Goal: Transaction & Acquisition: Purchase product/service

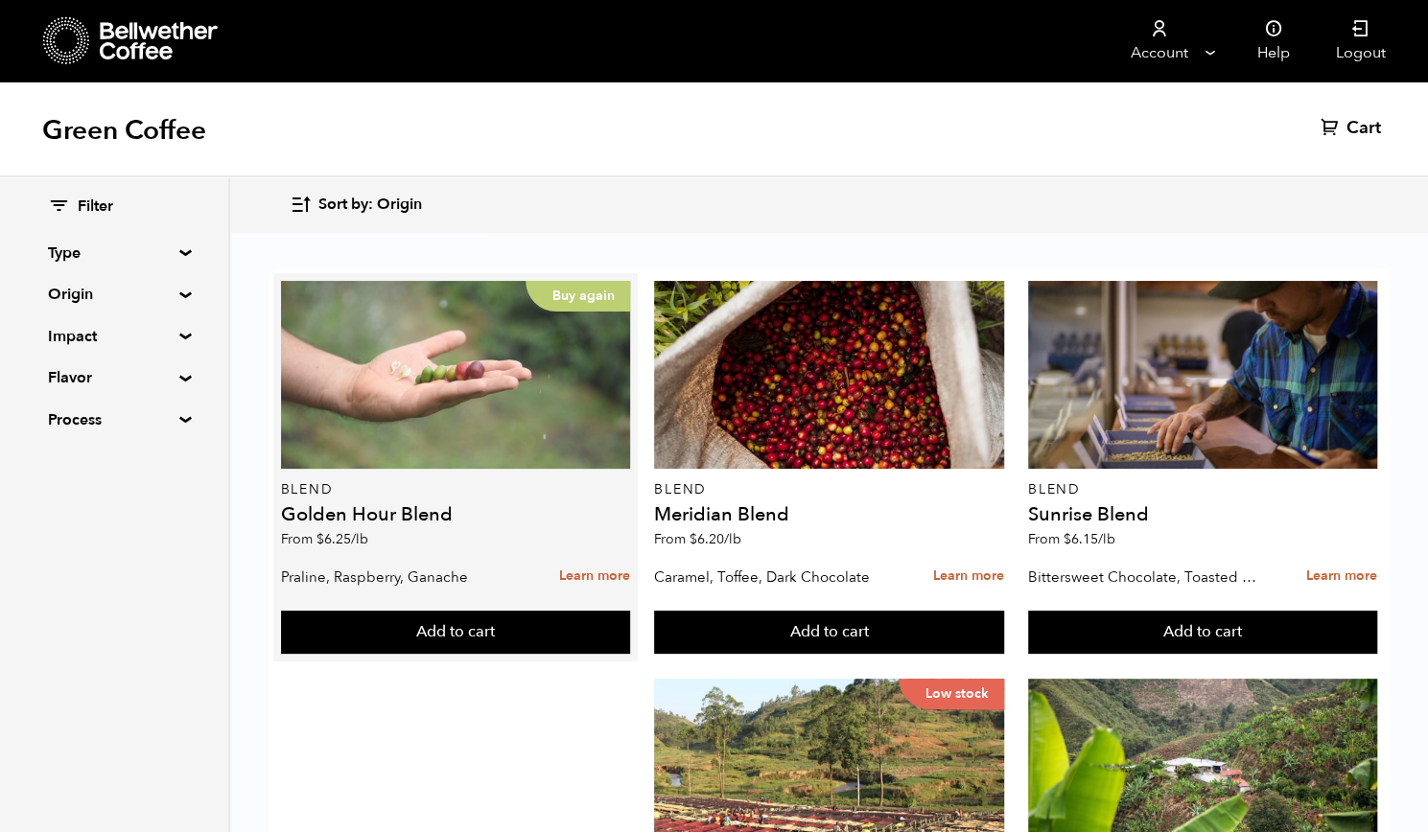
scroll to position [1048, 0]
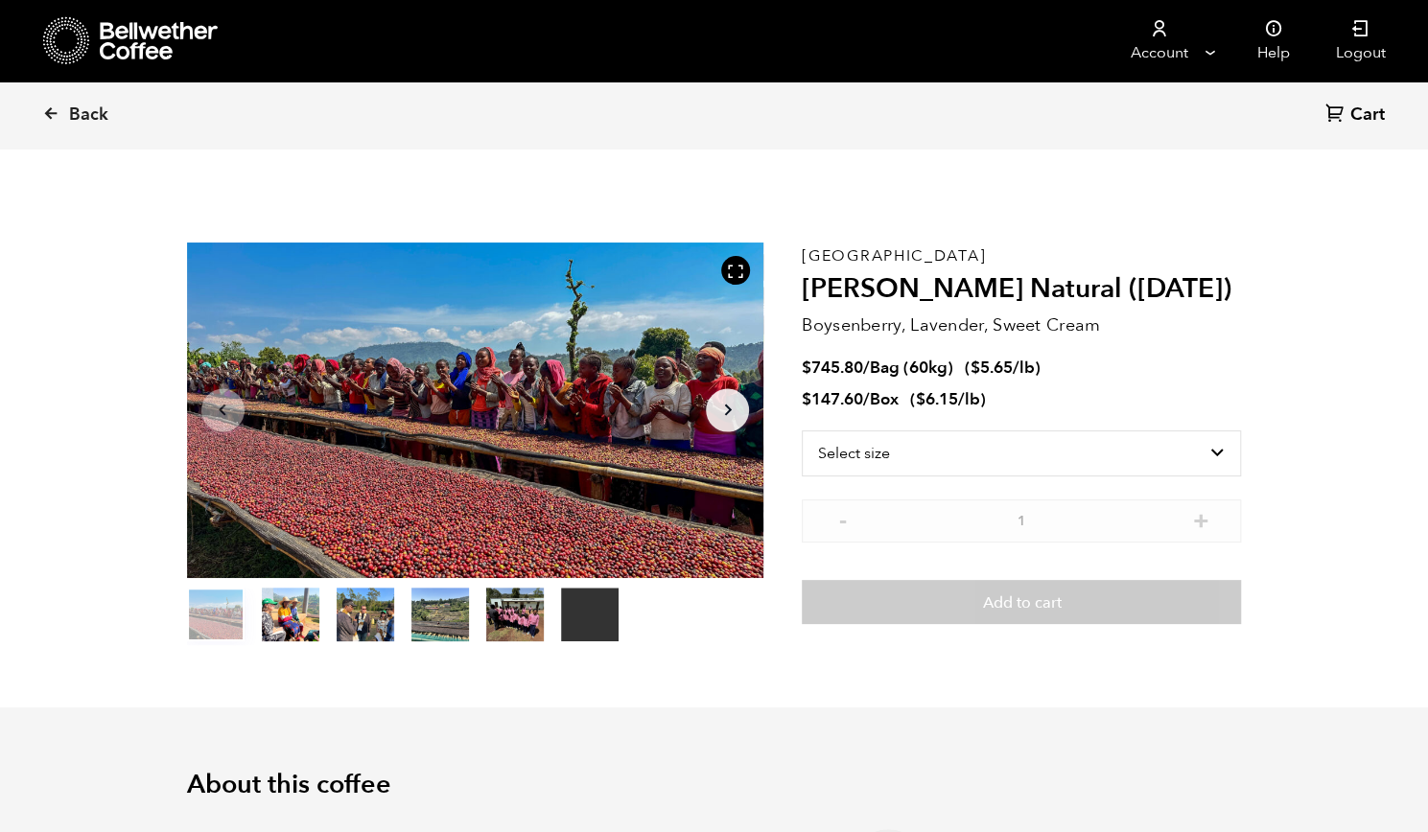
scroll to position [834, 1020]
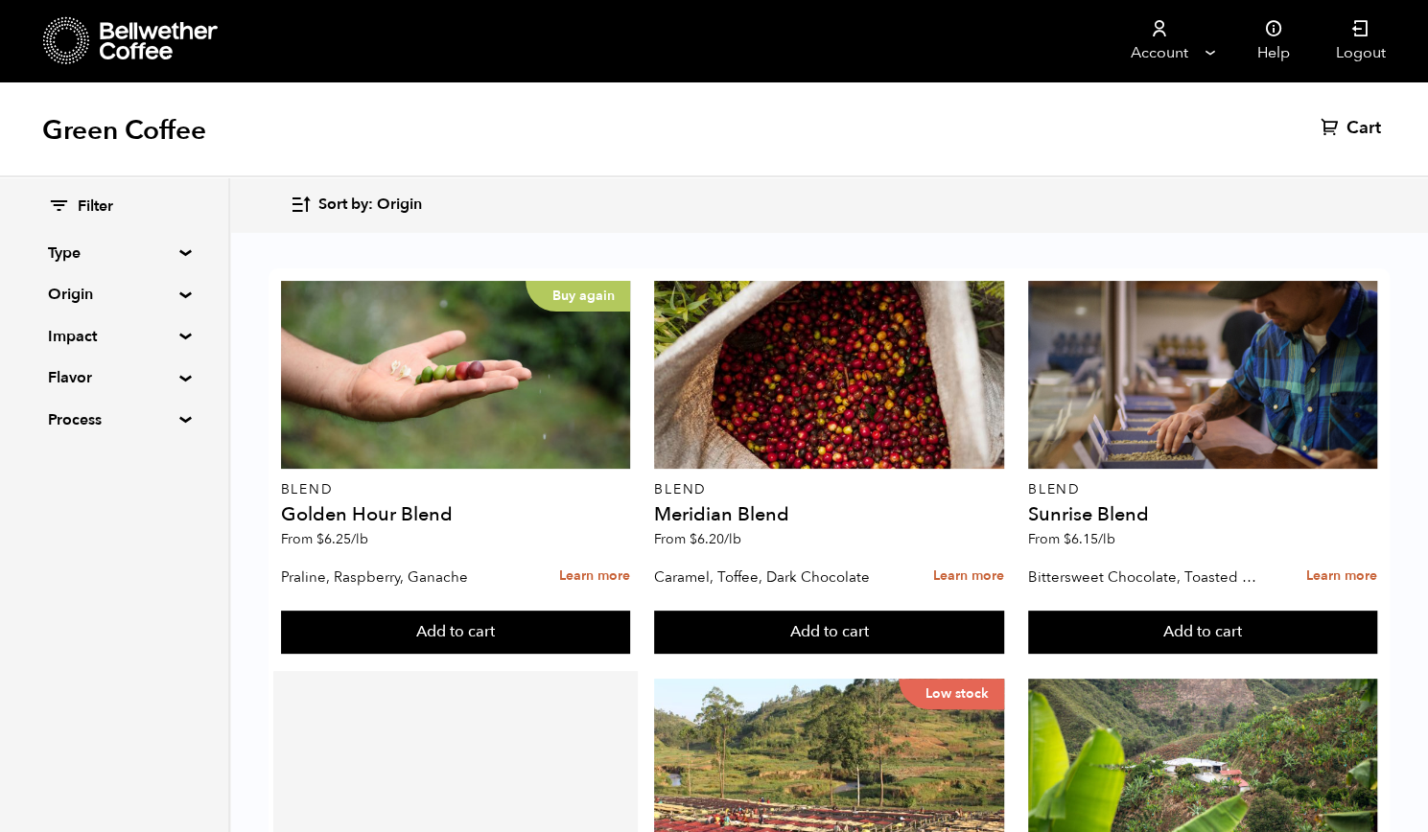
scroll to position [663, 0]
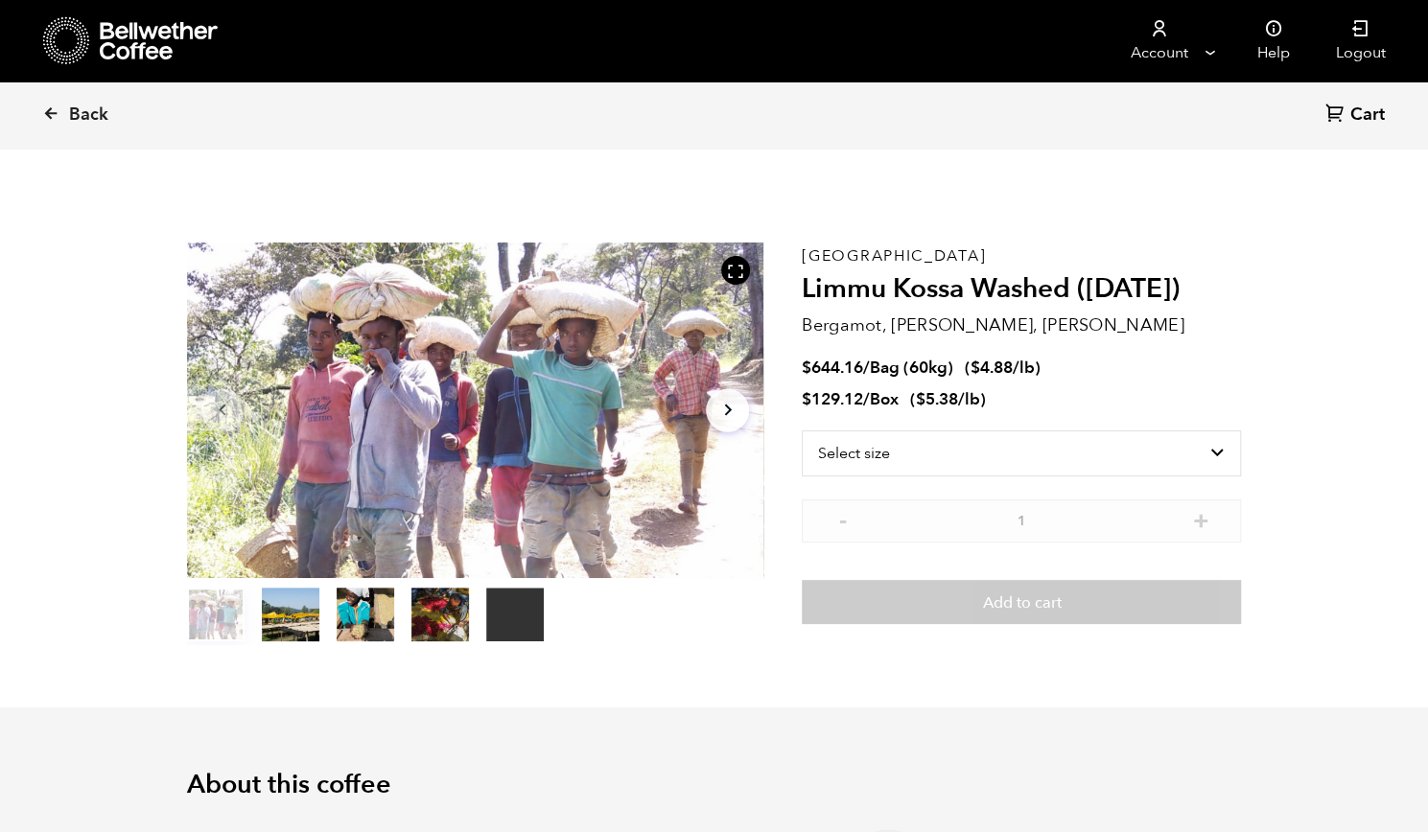
scroll to position [834, 1020]
